Goal: Transaction & Acquisition: Purchase product/service

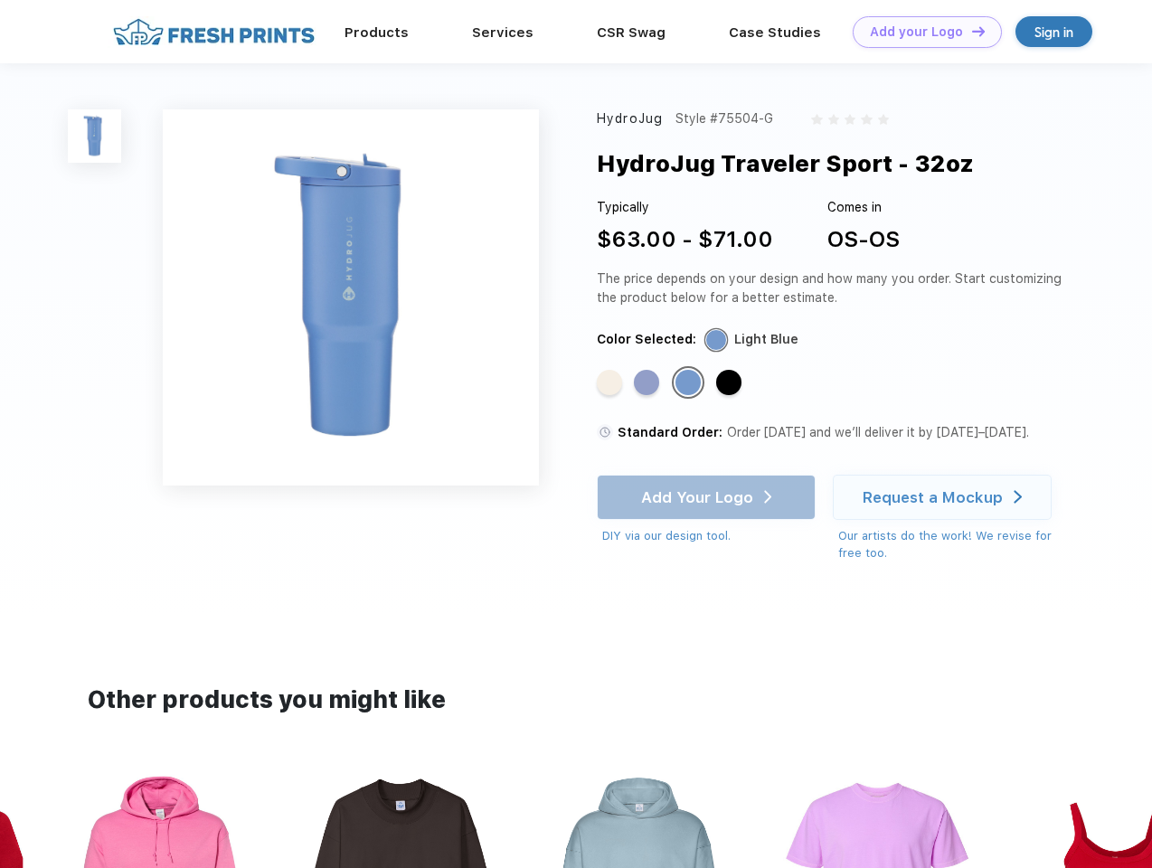
click at [921, 32] on link "Add your Logo Design Tool" at bounding box center [927, 32] width 149 height 32
click at [0, 0] on div "Design Tool" at bounding box center [0, 0] width 0 height 0
click at [970, 31] on link "Add your Logo Design Tool" at bounding box center [927, 32] width 149 height 32
click at [95, 136] on img at bounding box center [94, 135] width 53 height 53
click at [611, 383] on div "Standard Color" at bounding box center [609, 382] width 25 height 25
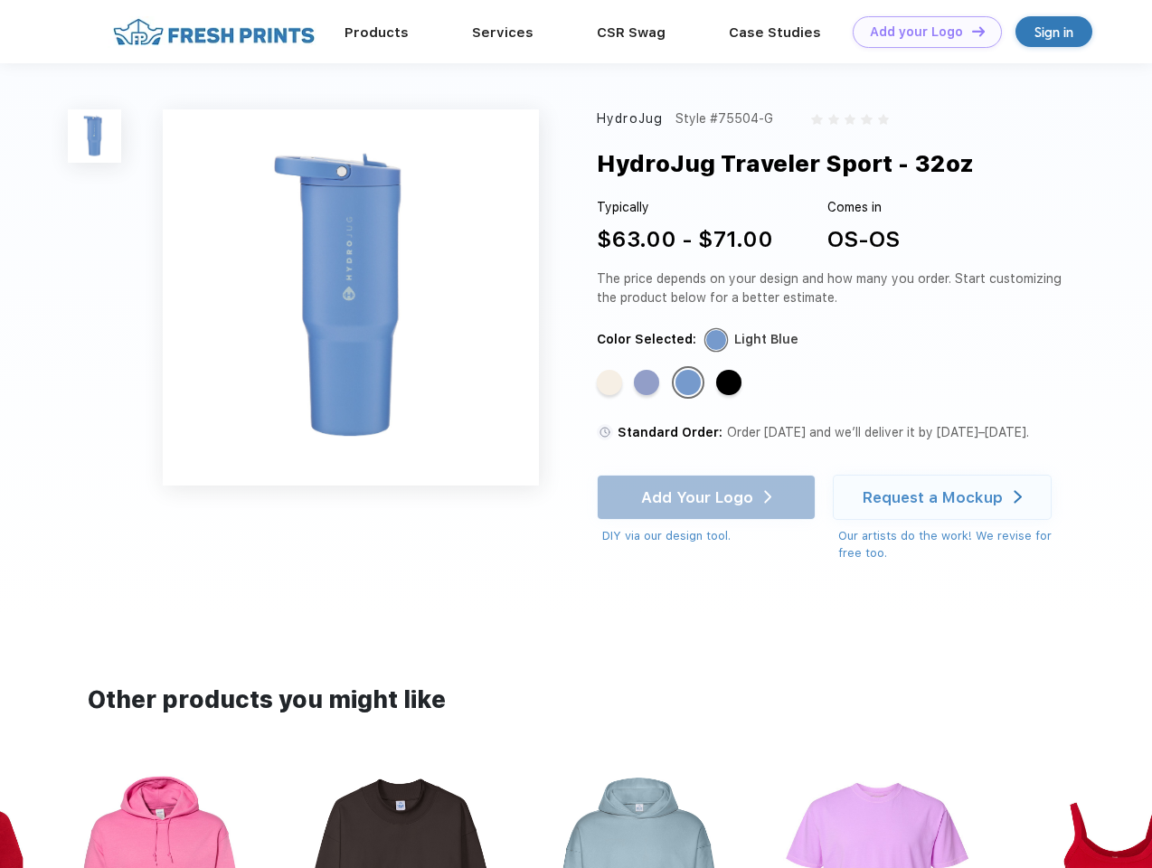
click at [648, 383] on div "Standard Color" at bounding box center [646, 382] width 25 height 25
click at [690, 383] on div "Standard Color" at bounding box center [688, 382] width 25 height 25
click at [731, 383] on div "Standard Color" at bounding box center [728, 382] width 25 height 25
click at [708, 497] on div "Add Your Logo DIY via our design tool. Ah shoot! This product isn't up in our d…" at bounding box center [706, 510] width 219 height 71
click at [945, 497] on div "Request a Mockup" at bounding box center [933, 497] width 140 height 18
